Goal: Information Seeking & Learning: Learn about a topic

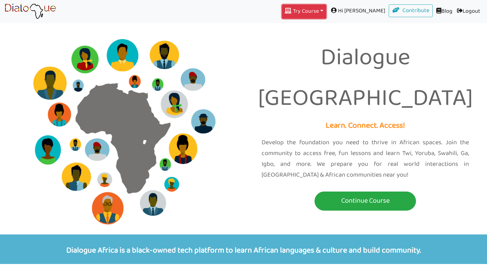
click at [327, 10] on button "Try Course Toggle Dropdown" at bounding box center [304, 11] width 44 height 14
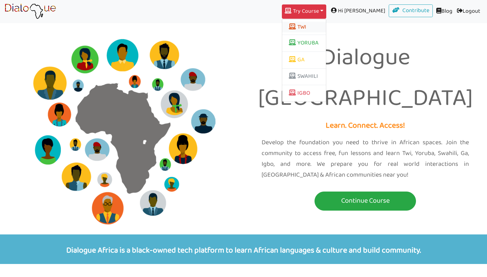
click at [320, 28] on button "TWI" at bounding box center [304, 27] width 44 height 11
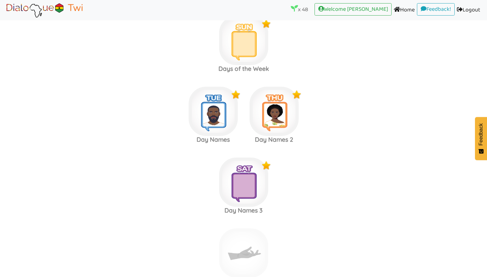
scroll to position [2713, 0]
click at [4, 18] on area at bounding box center [4, 18] width 0 height 0
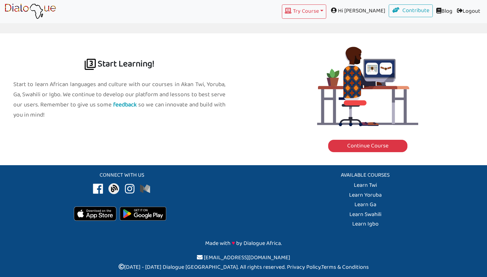
scroll to position [694, 0]
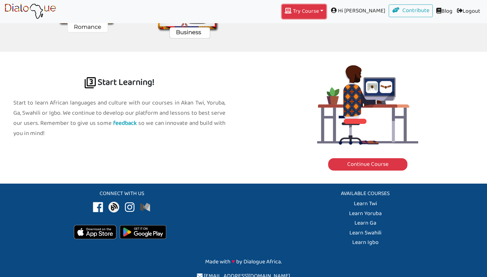
click at [323, 16] on button "Try Course Toggle Dropdown" at bounding box center [304, 11] width 44 height 14
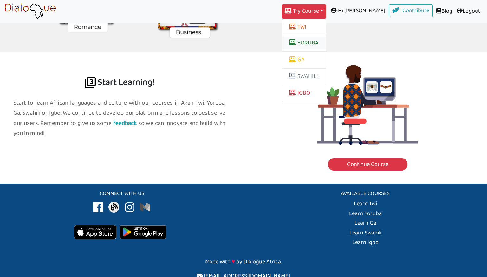
click at [318, 40] on link "YORUBA" at bounding box center [304, 43] width 44 height 12
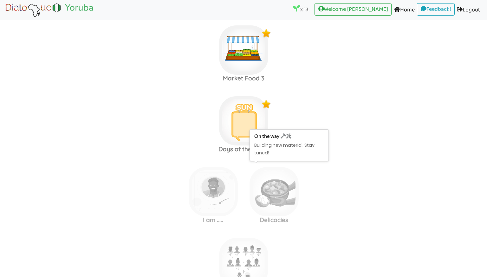
scroll to position [1059, 0]
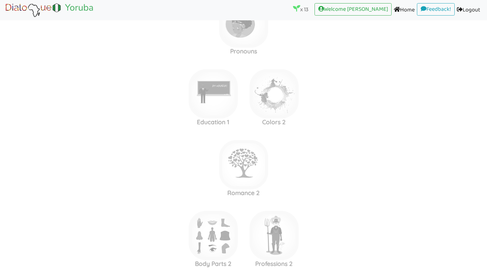
scroll to position [1447, 0]
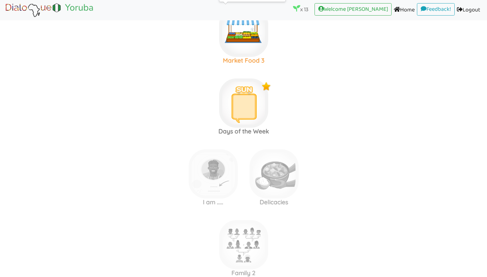
scroll to position [1052, 0]
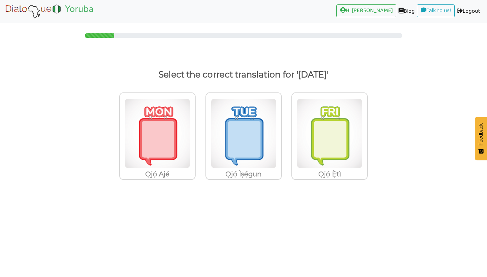
click at [30, 10] on img at bounding box center [49, 11] width 90 height 16
